Goal: Task Accomplishment & Management: Complete application form

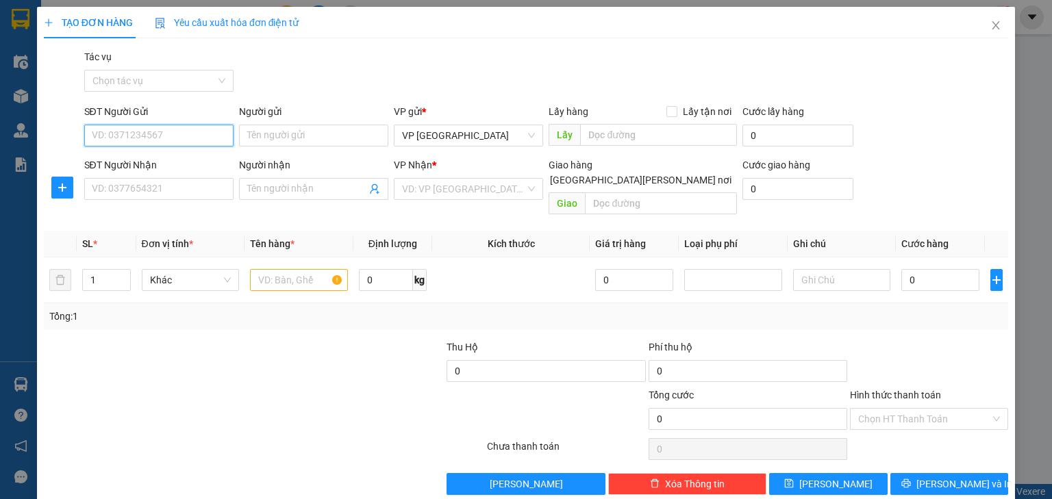
click at [192, 140] on input "SĐT Người Gửi" at bounding box center [158, 136] width 149 height 22
type input "0"
click at [136, 185] on input "SĐT Người Nhận" at bounding box center [158, 189] width 149 height 22
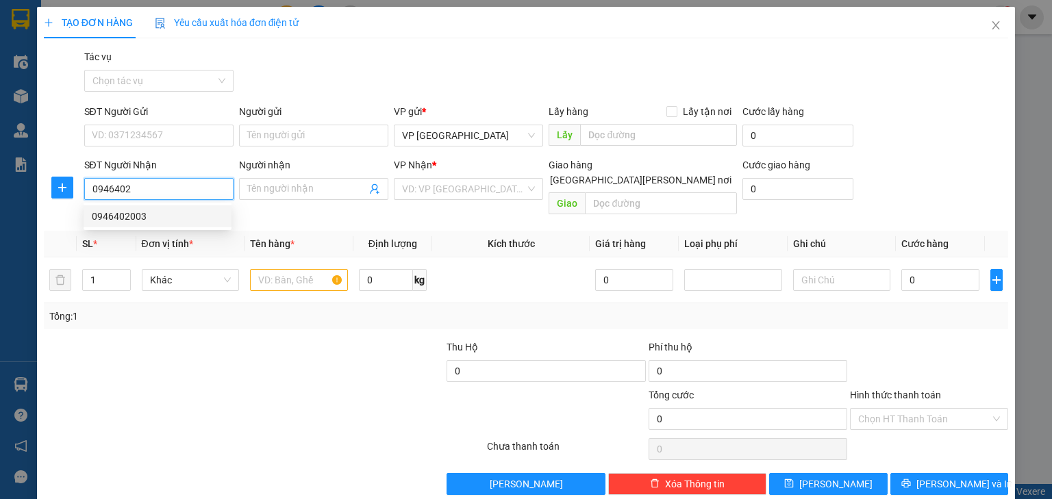
click at [153, 214] on div "0946402003" at bounding box center [158, 216] width 132 height 15
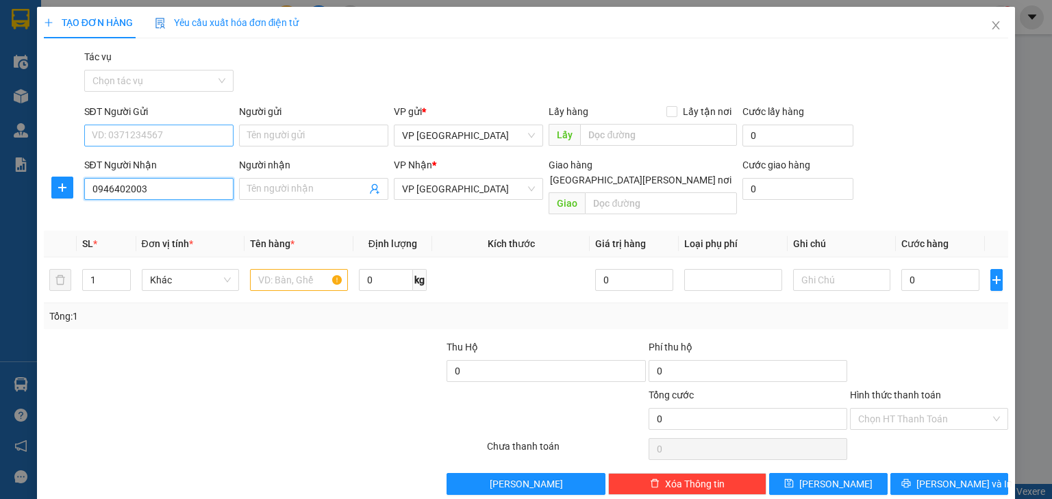
type input "0946402003"
click at [117, 134] on input "SĐT Người Gửi" at bounding box center [158, 136] width 149 height 22
click at [485, 189] on span "VP [GEOGRAPHIC_DATA]" at bounding box center [468, 189] width 133 height 21
type input "0856063021"
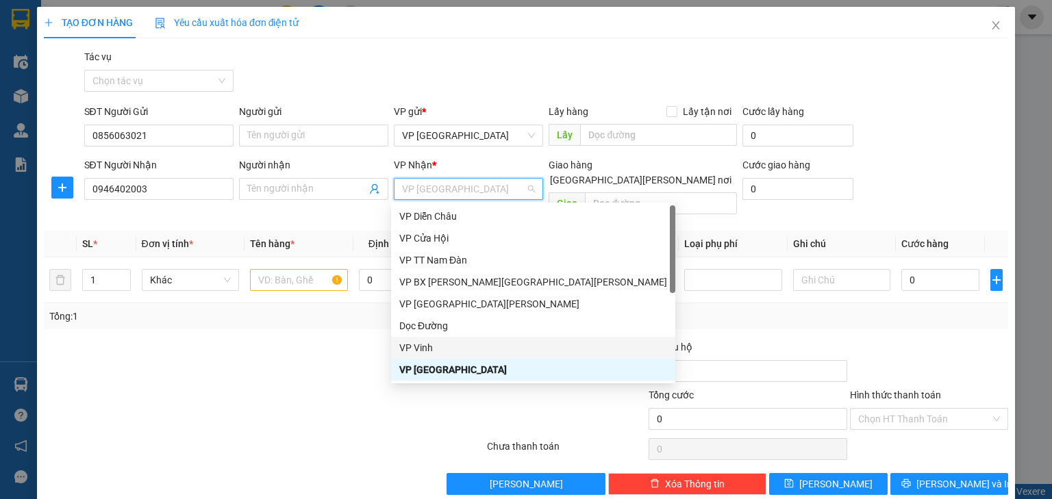
click at [436, 348] on div "VP Vinh" at bounding box center [533, 347] width 268 height 15
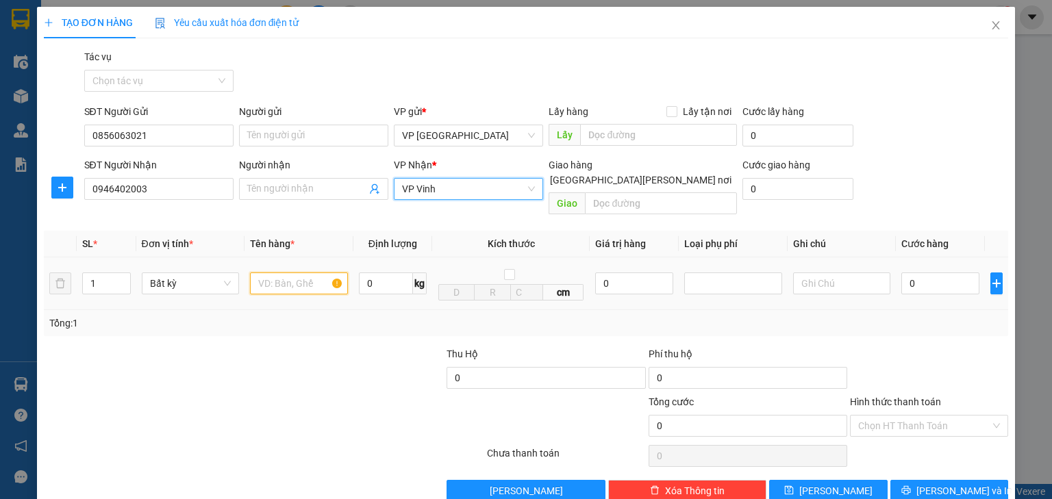
click at [255, 273] on input "text" at bounding box center [299, 284] width 98 height 22
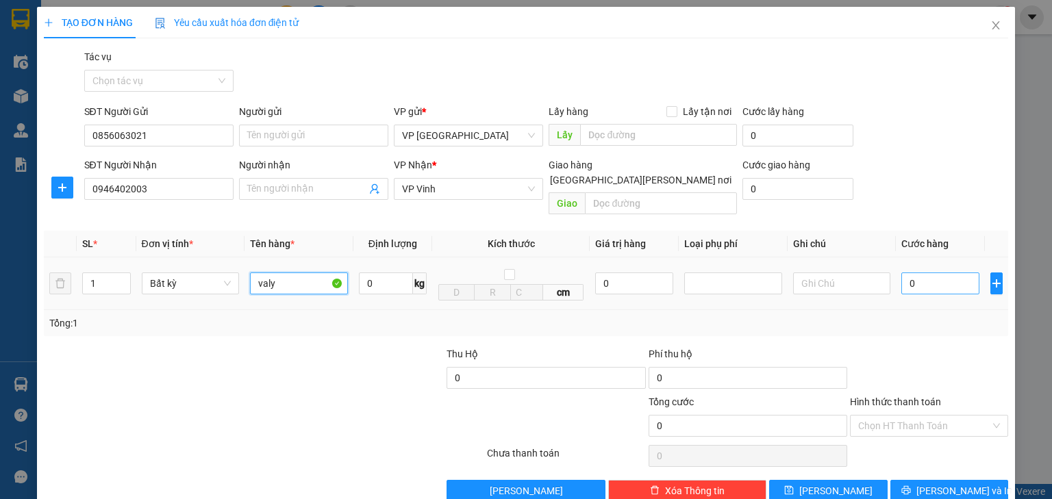
type input "valy"
click at [907, 273] on input "0" at bounding box center [941, 284] width 78 height 22
type input "7"
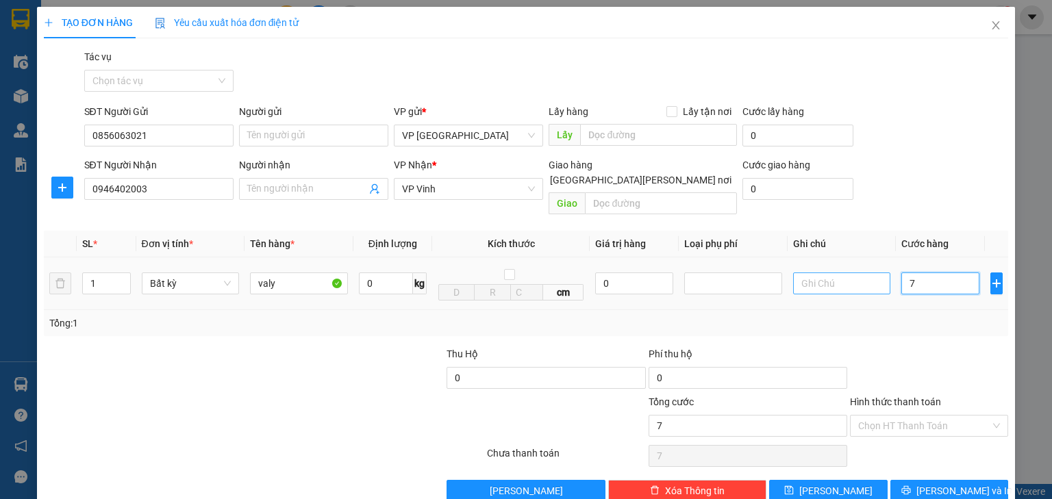
type input "70"
type input "700"
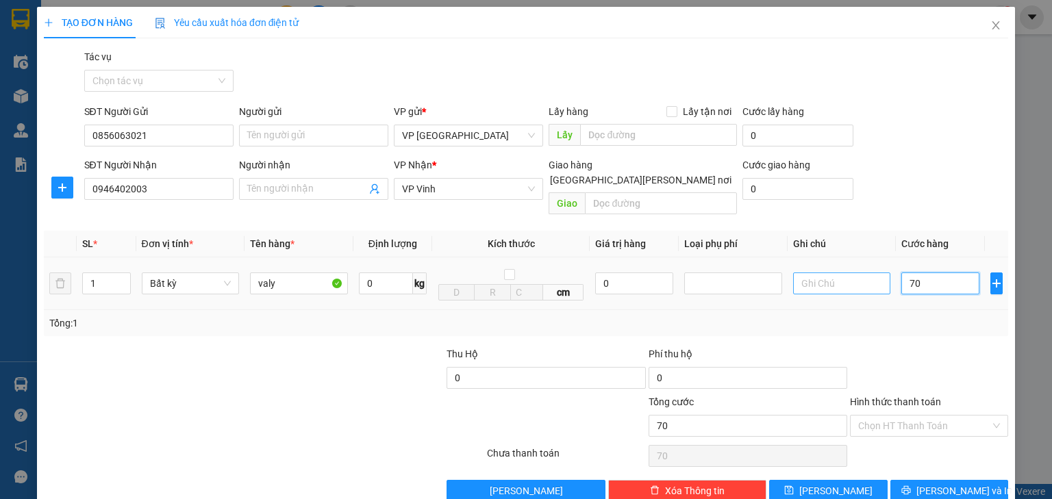
type input "700"
type input "7.000"
type input "70.000"
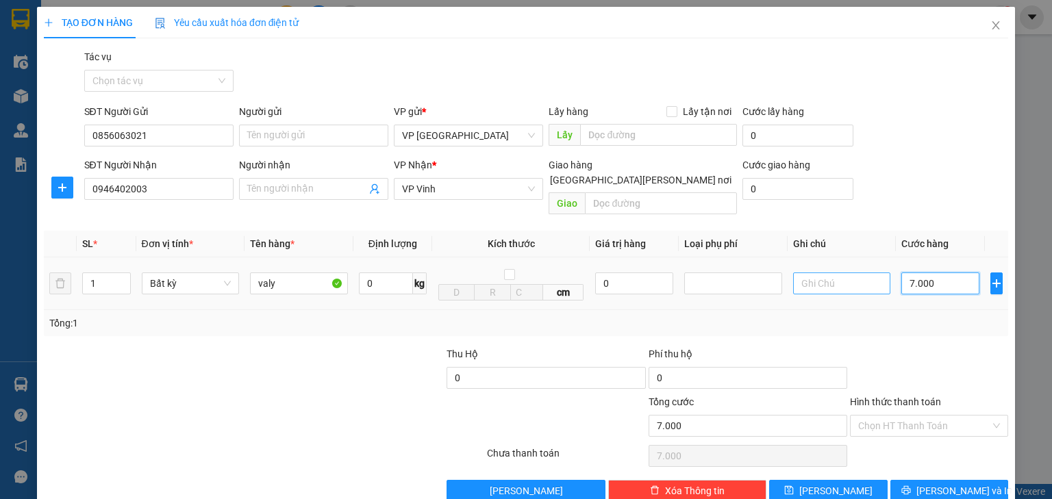
type input "70.000"
type input "7.000"
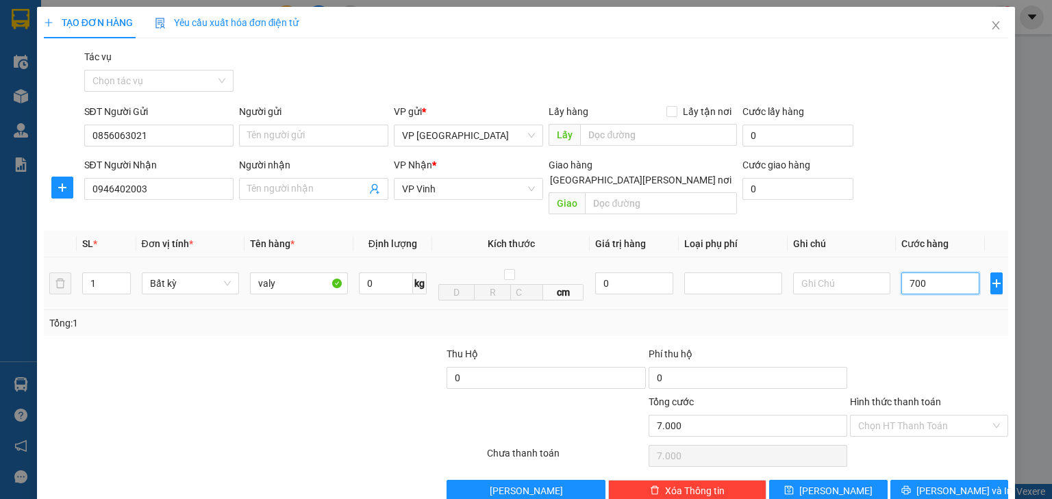
type input "70"
type input "7"
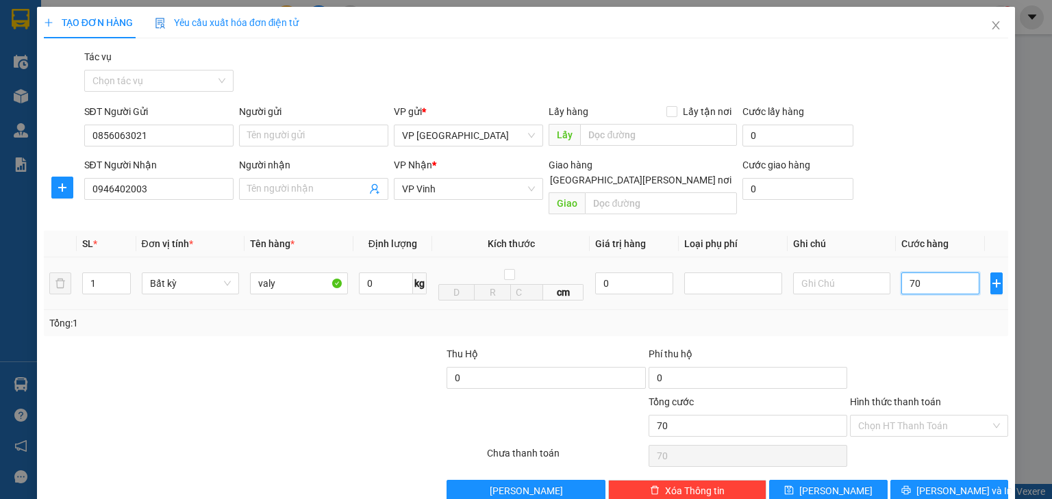
type input "7"
type input "0"
type input "08"
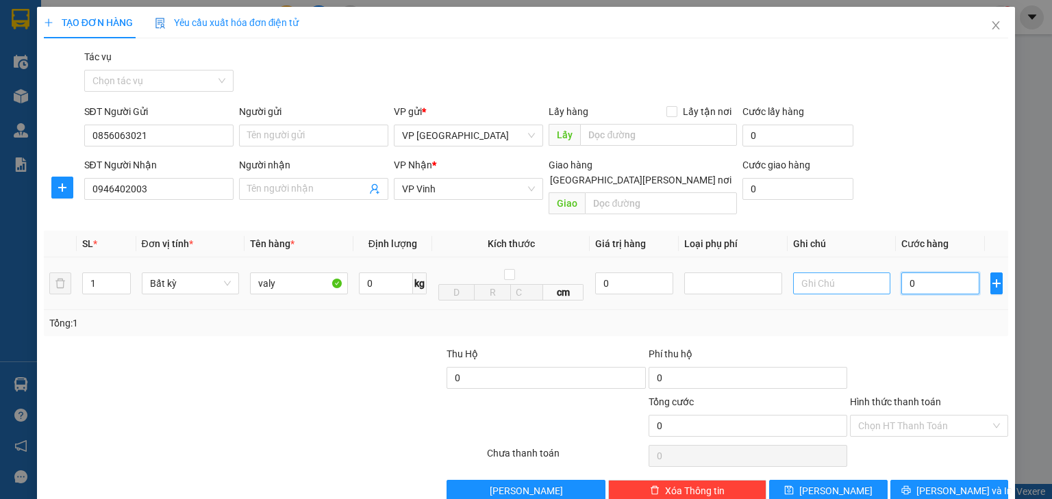
type input "8"
type input "080"
type input "80"
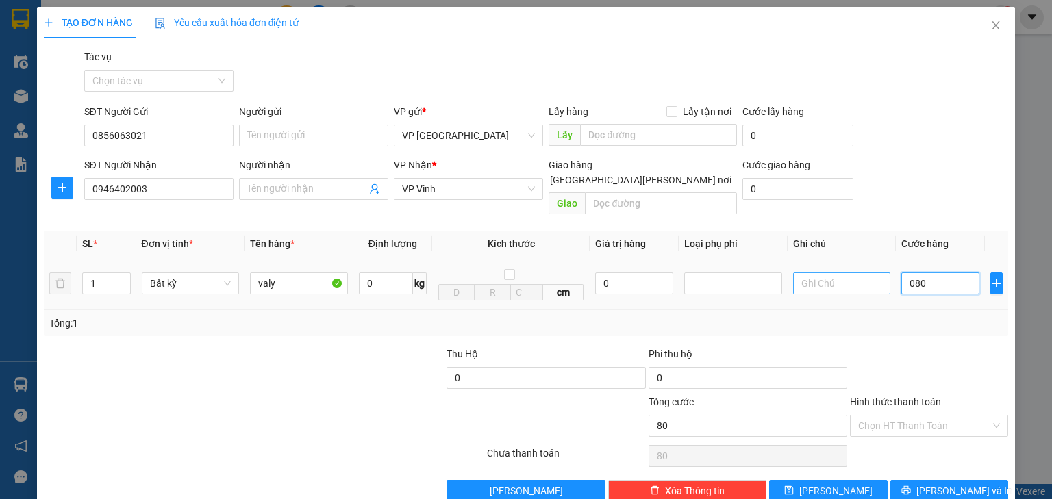
type input "0.800"
type input "800"
click at [902, 273] on input "0.800" at bounding box center [941, 284] width 78 height 22
type input "0"
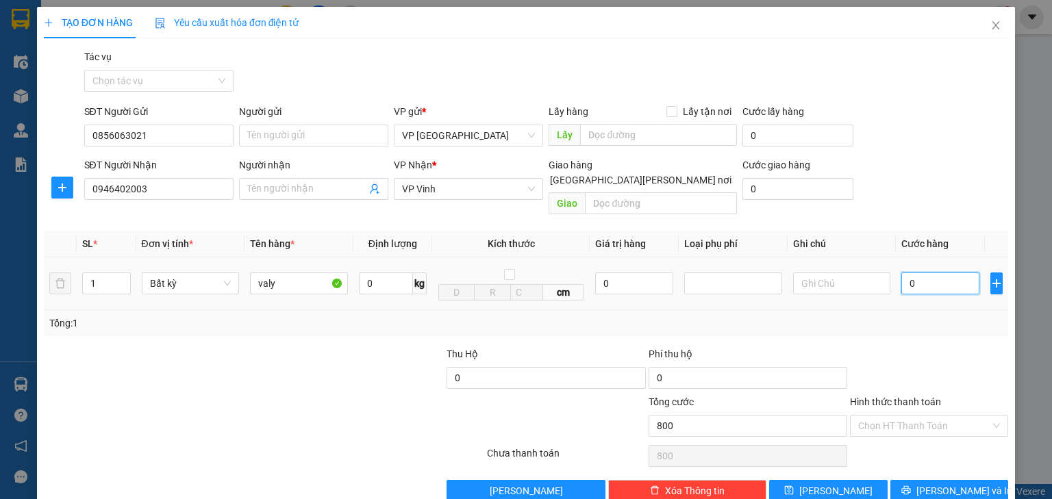
type input "0"
click at [945, 273] on input "0" at bounding box center [941, 284] width 78 height 22
click at [925, 273] on input "0" at bounding box center [941, 284] width 78 height 22
click at [913, 273] on input "0" at bounding box center [941, 284] width 78 height 22
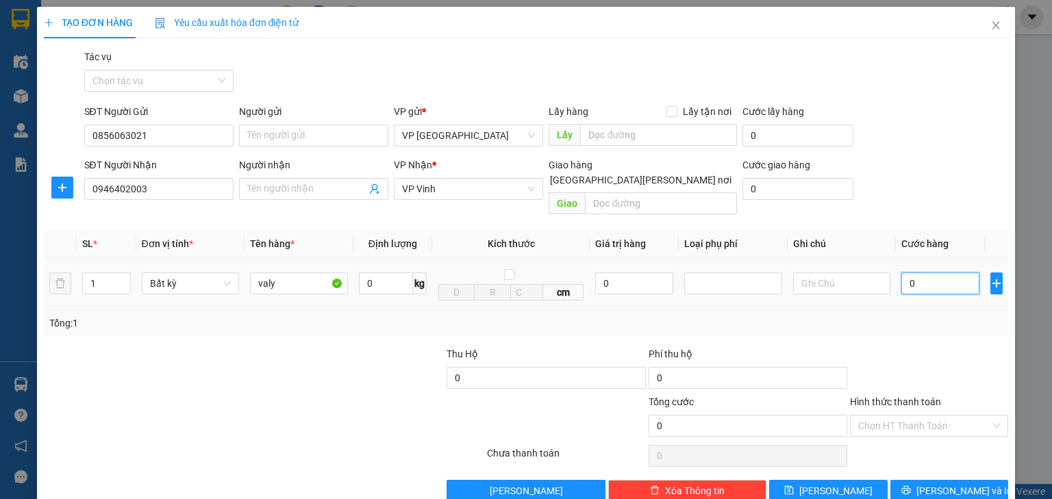
click at [902, 273] on input "0" at bounding box center [941, 284] width 78 height 22
type input "70"
type input "700"
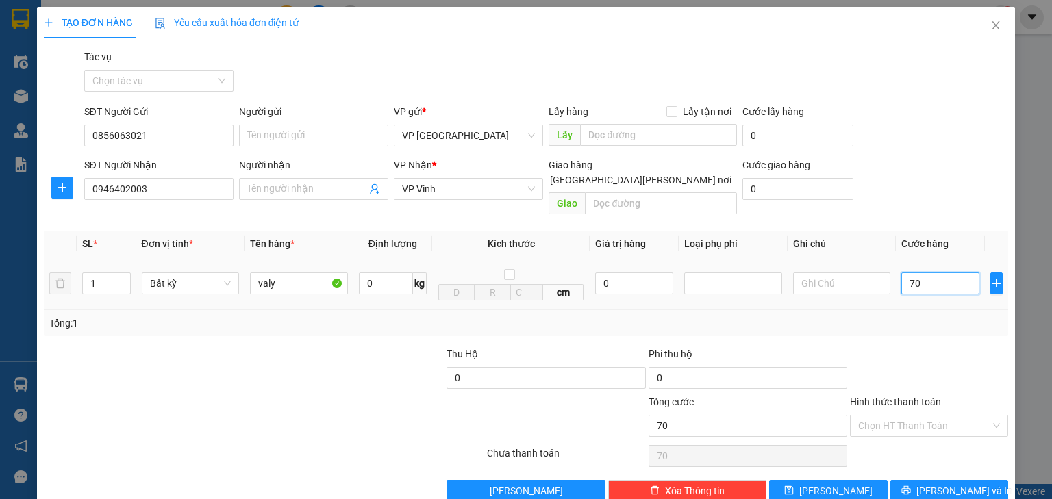
type input "700"
type input "7.000"
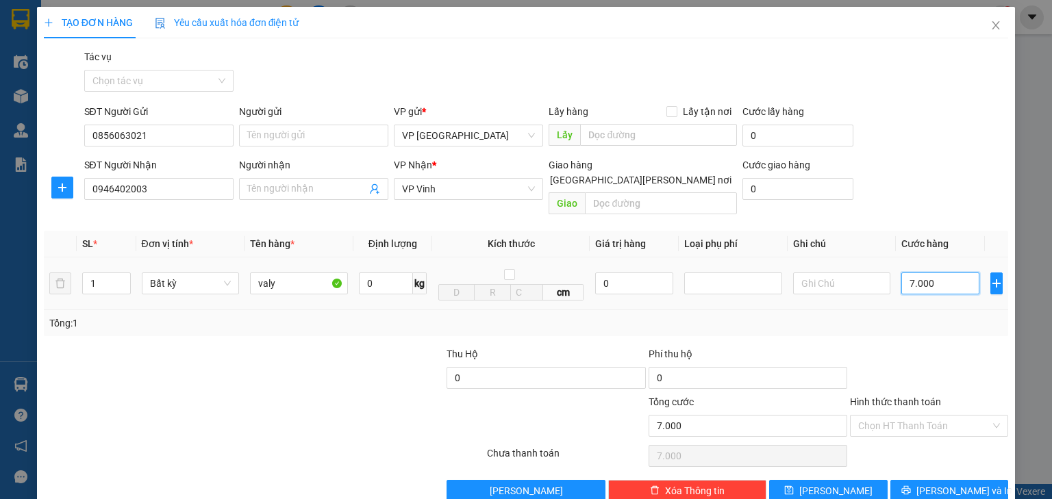
type input "70.000"
type input "700.000"
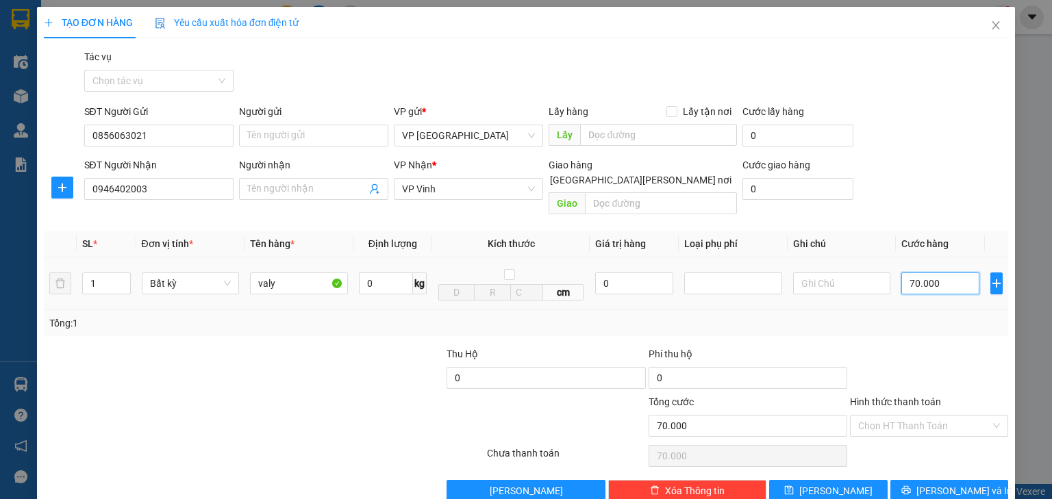
type input "700.000"
type input "70.000"
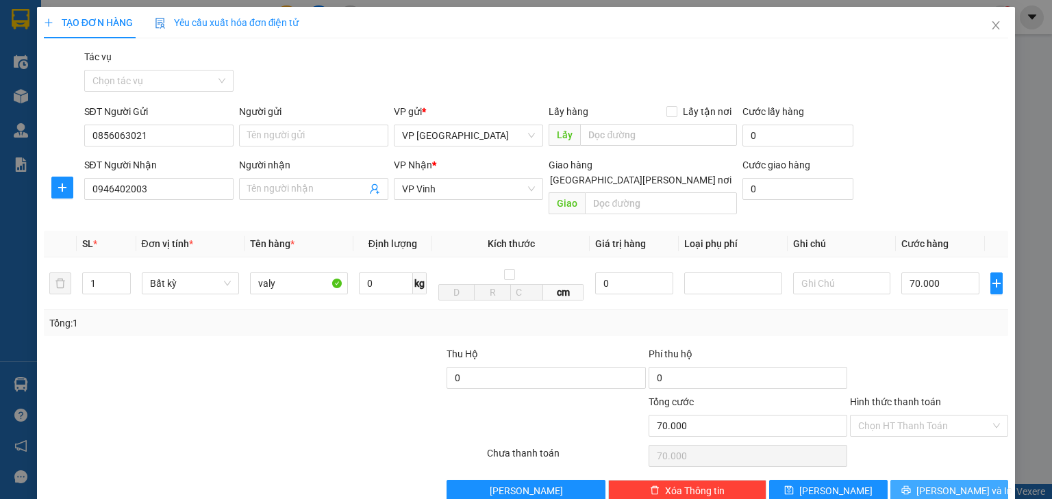
click at [929, 480] on button "[PERSON_NAME] và In" at bounding box center [950, 491] width 119 height 22
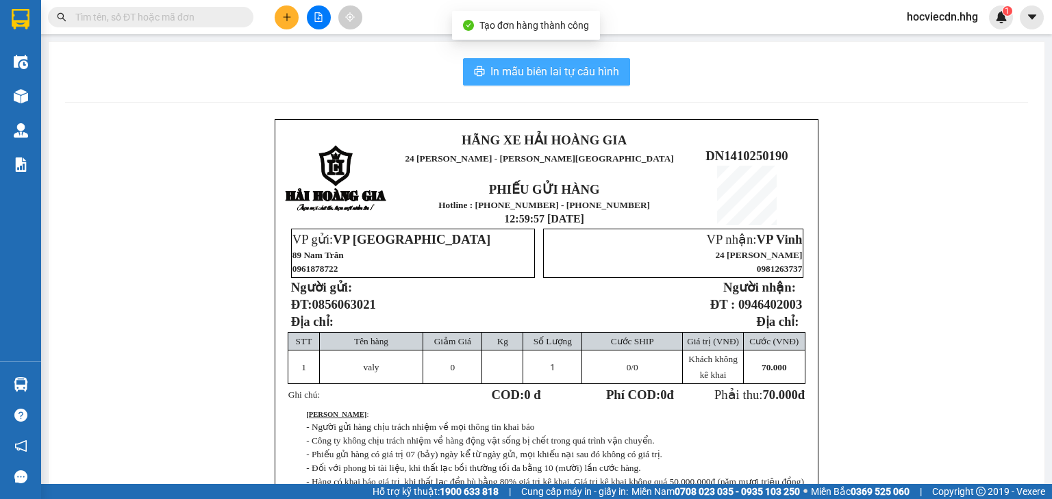
click at [575, 78] on span "In mẫu biên lai tự cấu hình" at bounding box center [555, 71] width 129 height 17
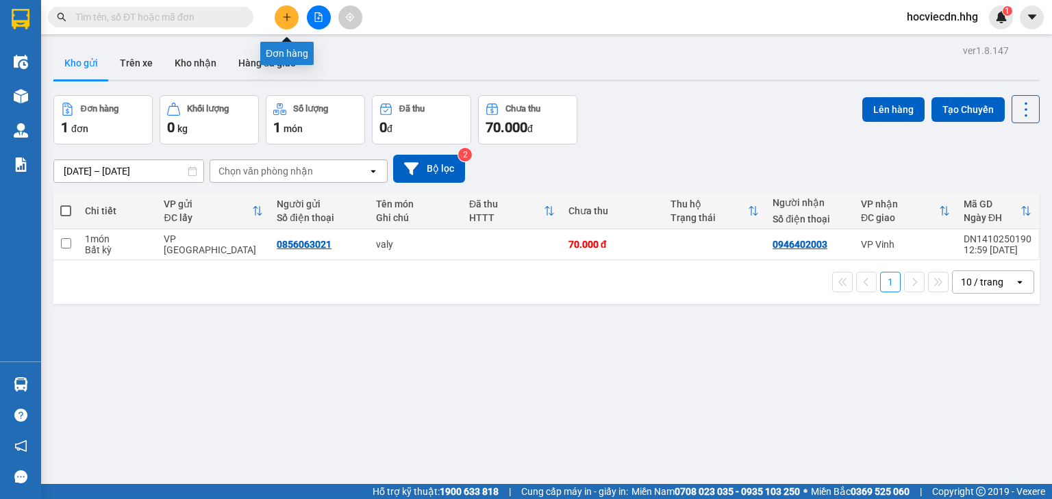
click at [292, 20] on button at bounding box center [287, 17] width 24 height 24
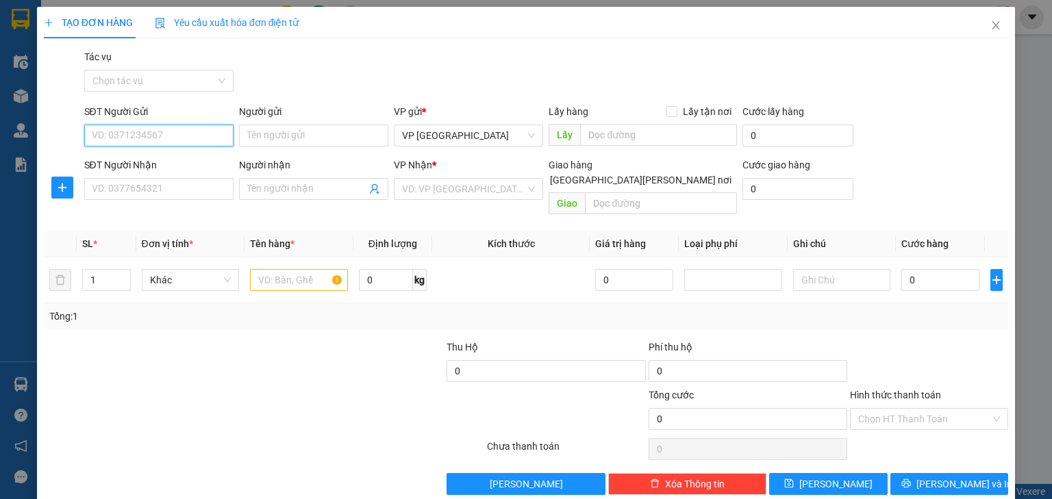
click at [145, 132] on input "SĐT Người Gửi" at bounding box center [158, 136] width 149 height 22
type input "0917160206"
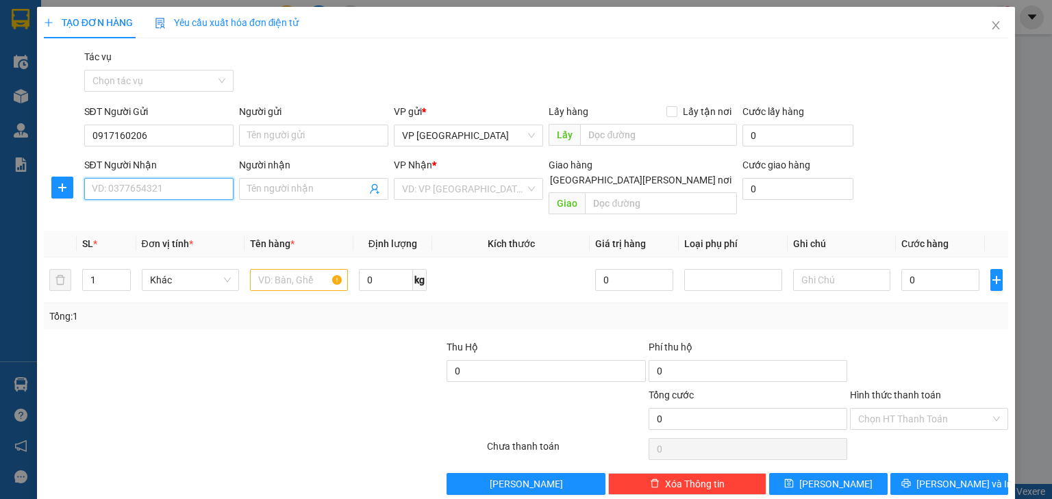
click at [137, 191] on input "SĐT Người Nhận" at bounding box center [158, 189] width 149 height 22
type input "0943838858"
click at [285, 269] on input "text" at bounding box center [299, 280] width 98 height 22
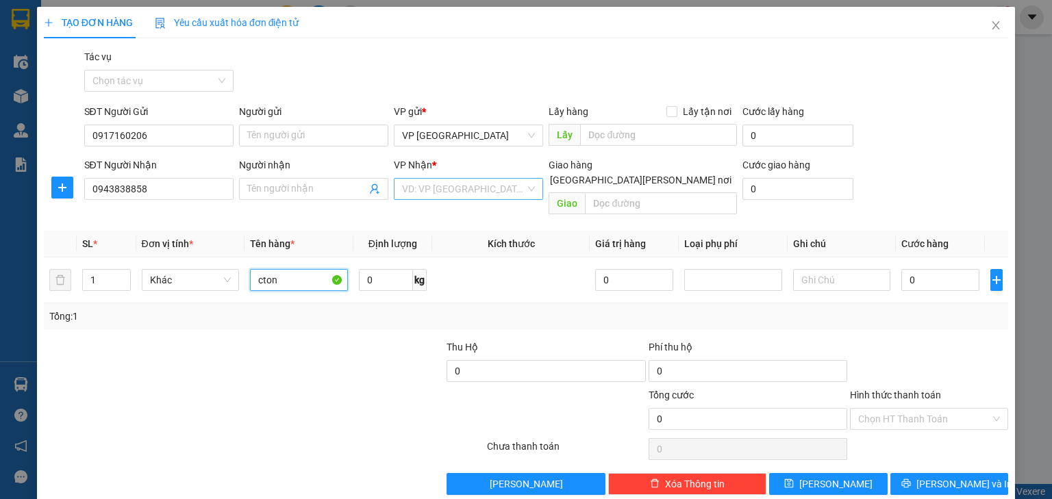
type input "cton"
click at [503, 189] on input "search" at bounding box center [463, 189] width 123 height 21
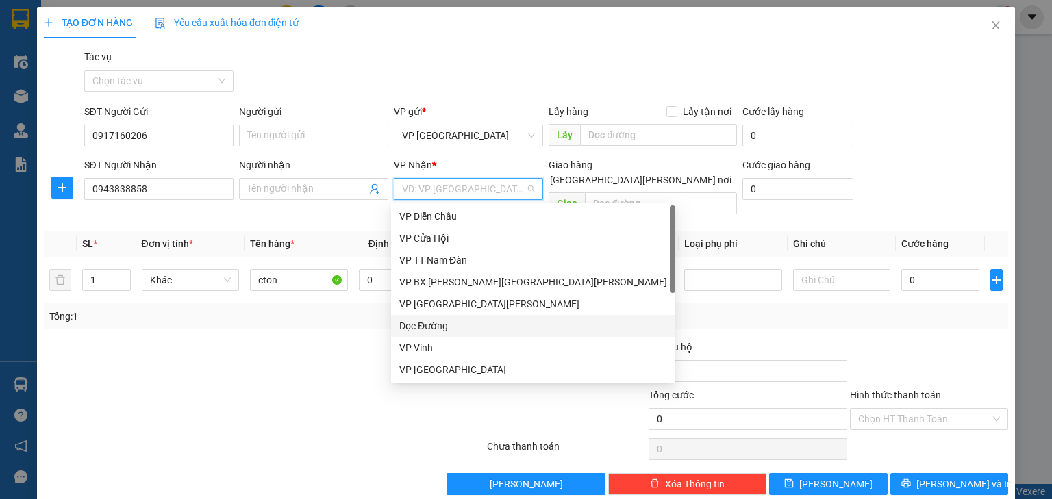
click at [414, 327] on div "Dọc Đường" at bounding box center [533, 326] width 268 height 15
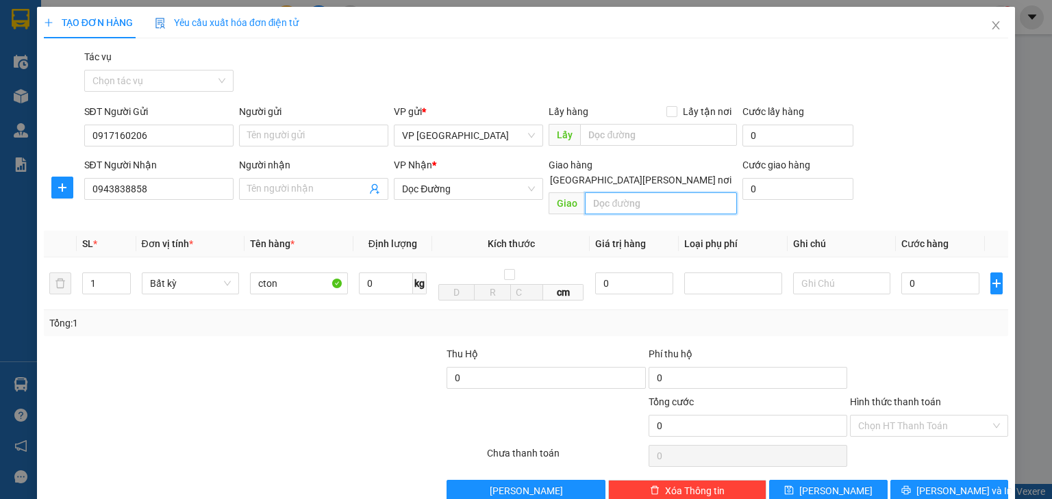
click at [606, 193] on input "text" at bounding box center [661, 204] width 152 height 22
type input "vp nam đàn"
click at [902, 273] on input "0" at bounding box center [941, 284] width 78 height 22
type input "5"
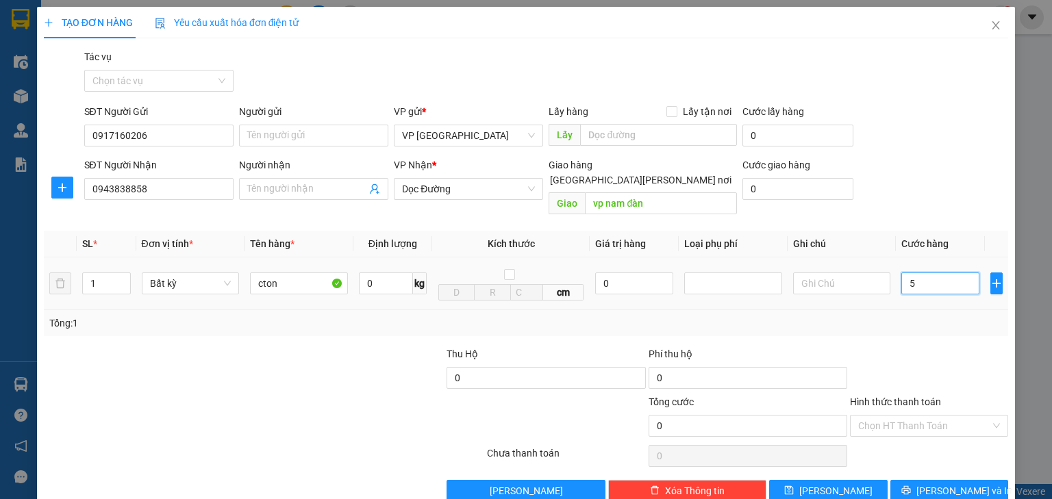
type input "5"
type input "50"
type input "500"
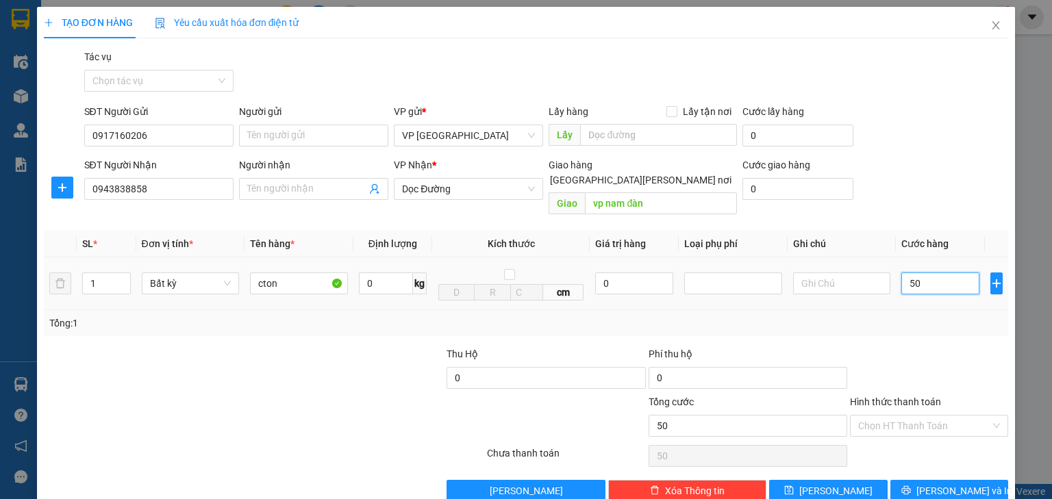
type input "500"
type input "5.000"
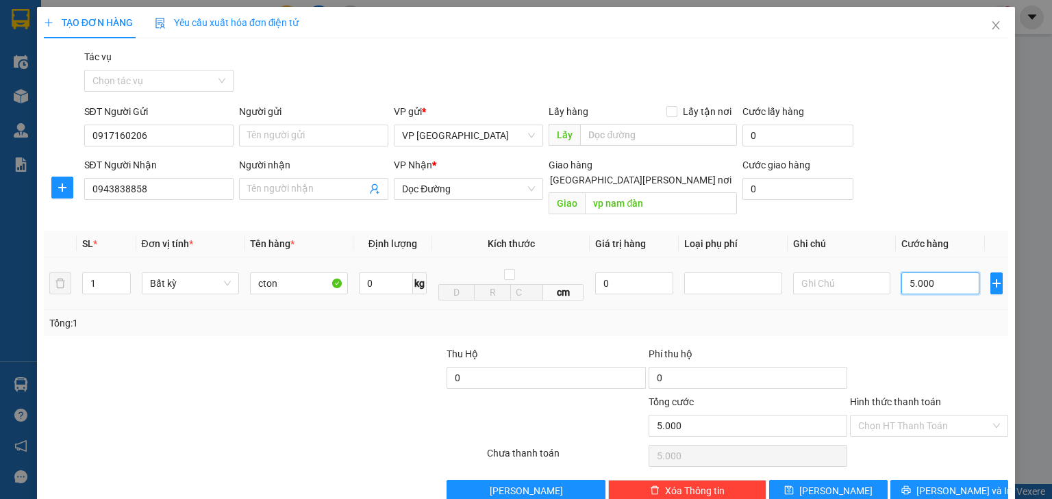
type input "50.000"
click at [909, 416] on input "Hình thức thanh toán" at bounding box center [924, 426] width 132 height 21
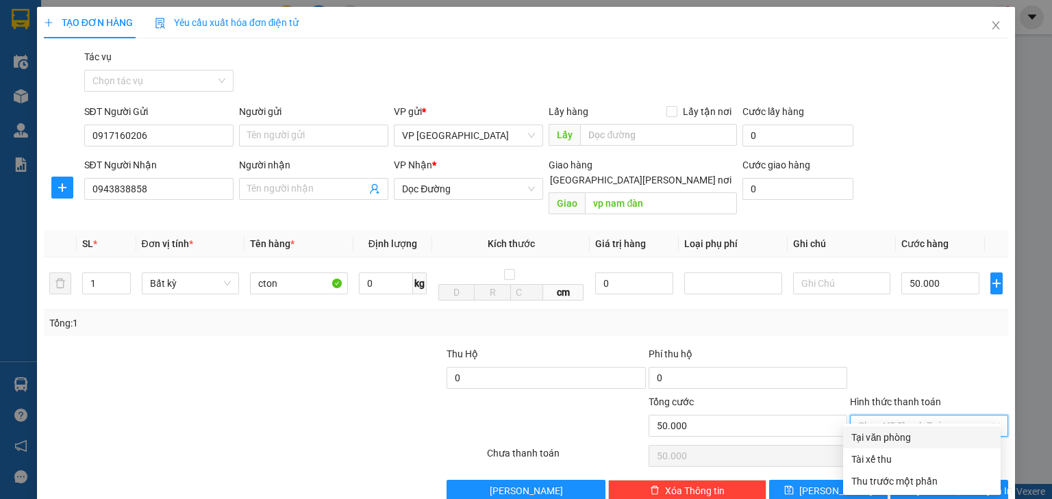
click at [898, 439] on div "Tại văn phòng" at bounding box center [922, 437] width 141 height 15
type input "0"
click at [911, 486] on icon "printer" at bounding box center [906, 490] width 9 height 9
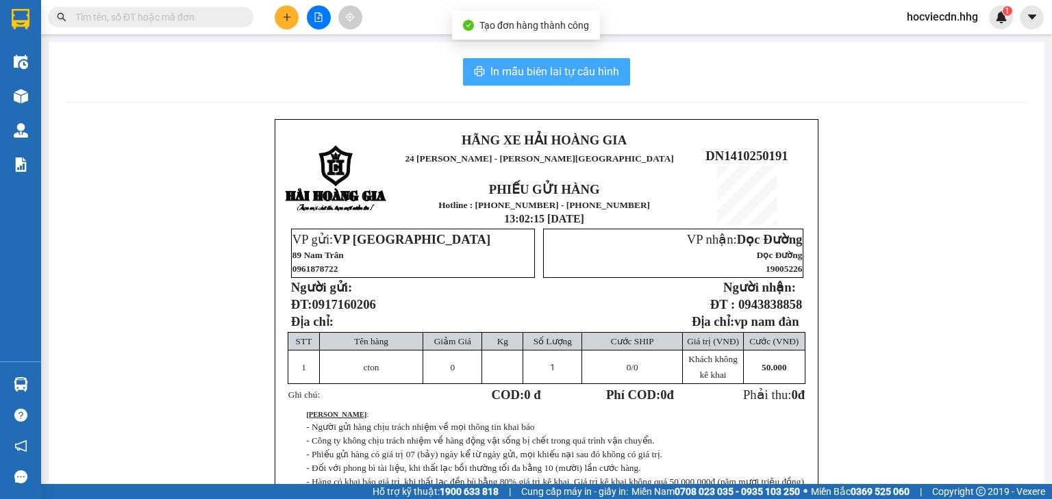
click at [513, 72] on span "In mẫu biên lai tự cấu hình" at bounding box center [555, 71] width 129 height 17
